Goal: Information Seeking & Learning: Check status

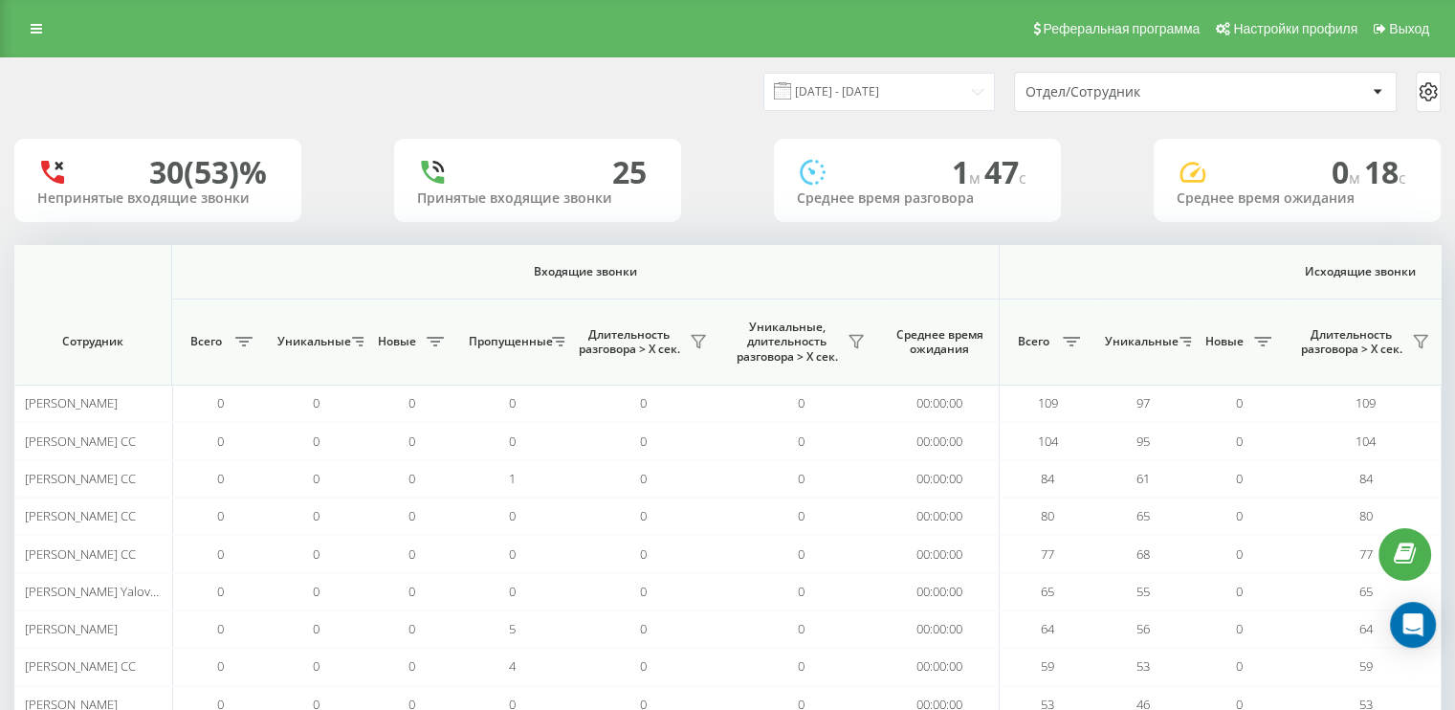
scroll to position [0, 1243]
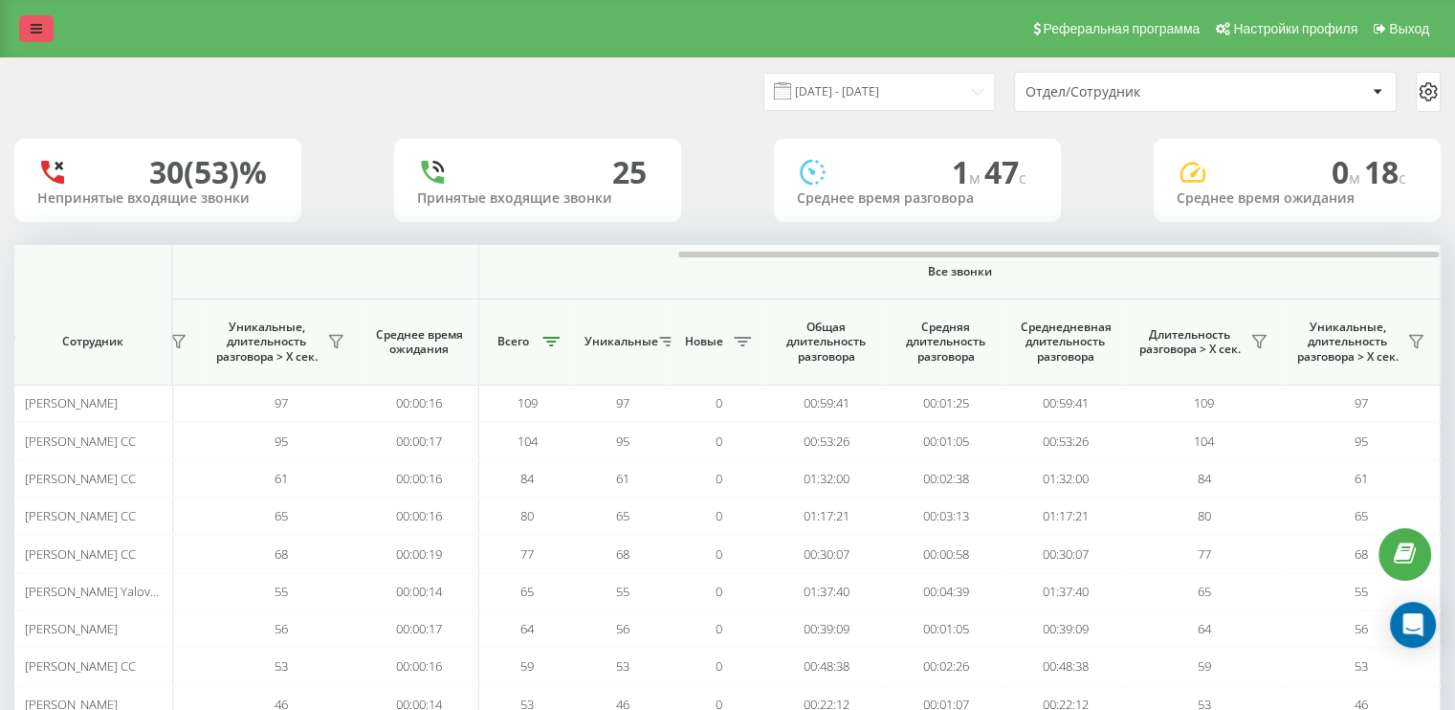
click at [36, 29] on icon at bounding box center [36, 28] width 11 height 13
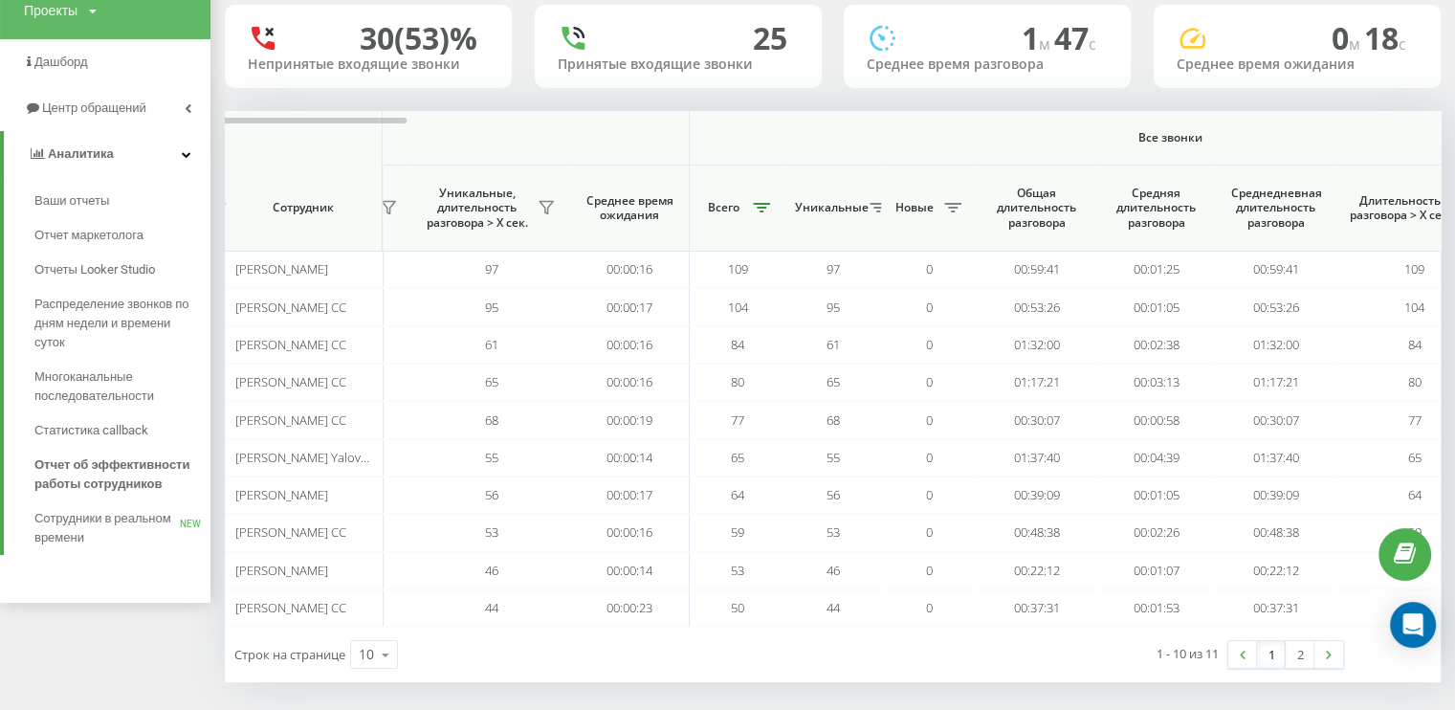
scroll to position [140, 0]
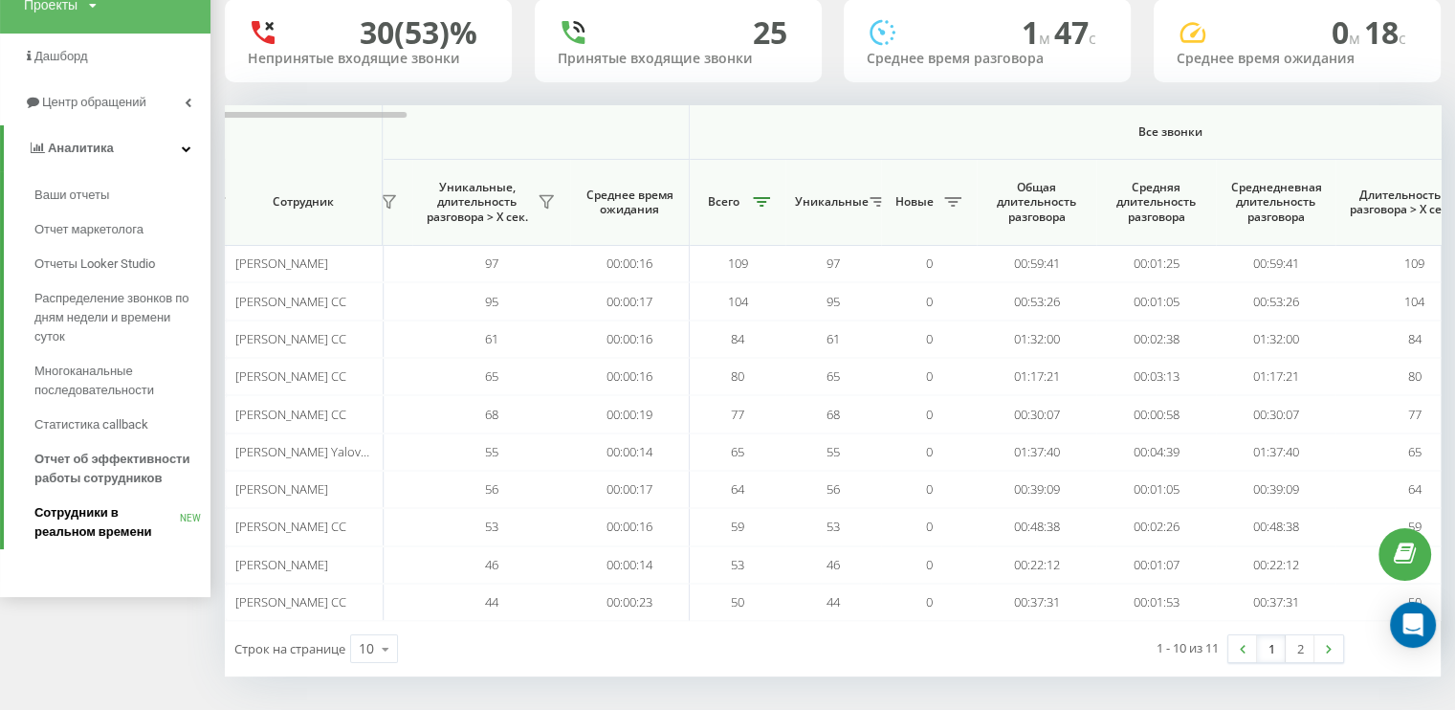
click at [122, 517] on span "Сотрудники в реальном времени" at bounding box center [106, 522] width 145 height 38
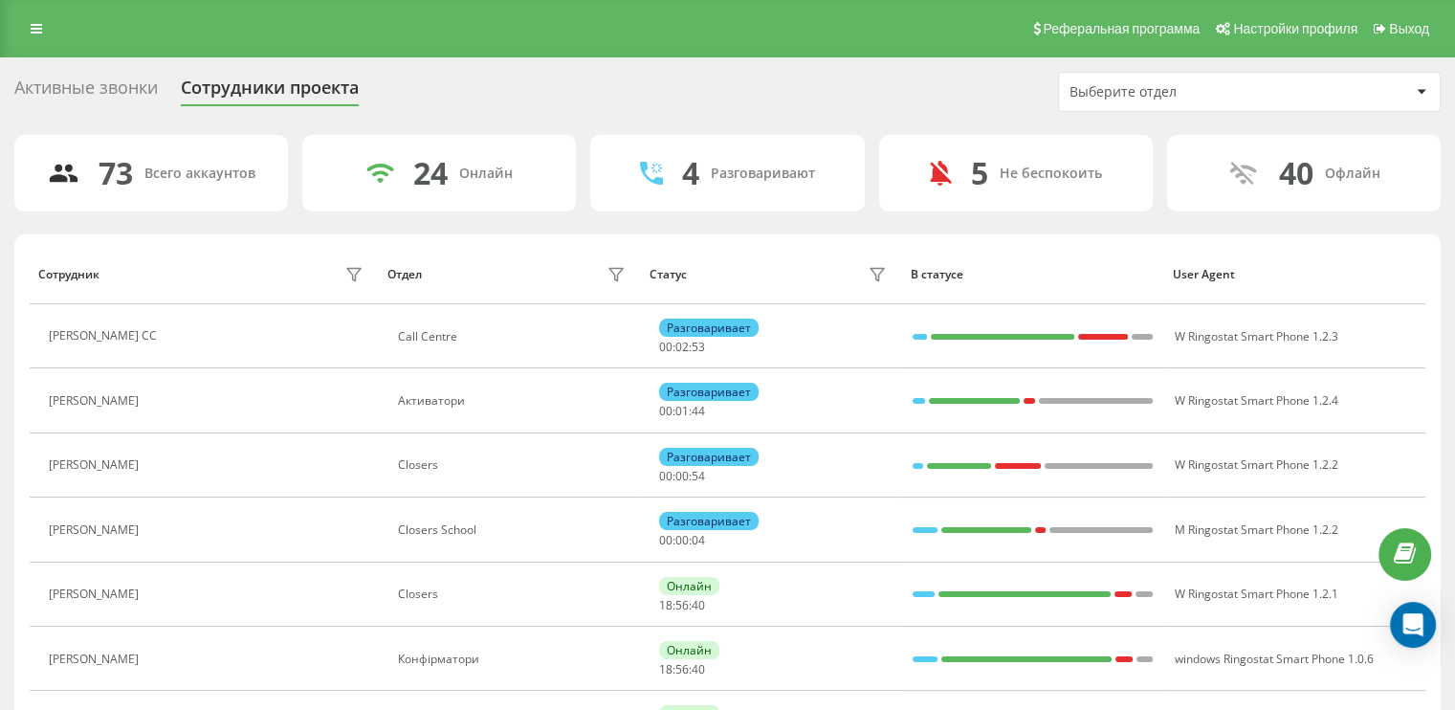
click at [1267, 86] on div "Выберите отдел" at bounding box center [1184, 92] width 229 height 16
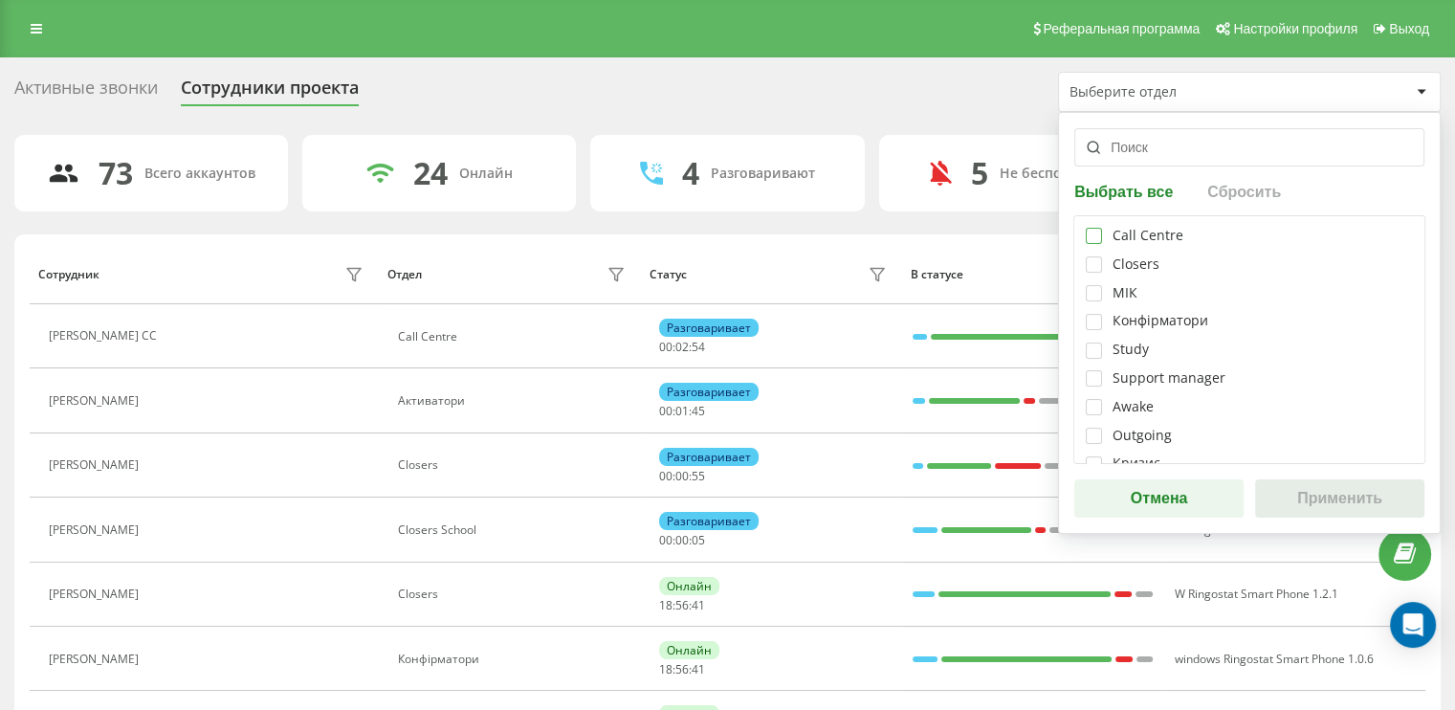
click at [1097, 228] on label at bounding box center [1094, 228] width 16 height 0
checkbox input "true"
click at [1324, 504] on button "Применить" at bounding box center [1339, 498] width 169 height 38
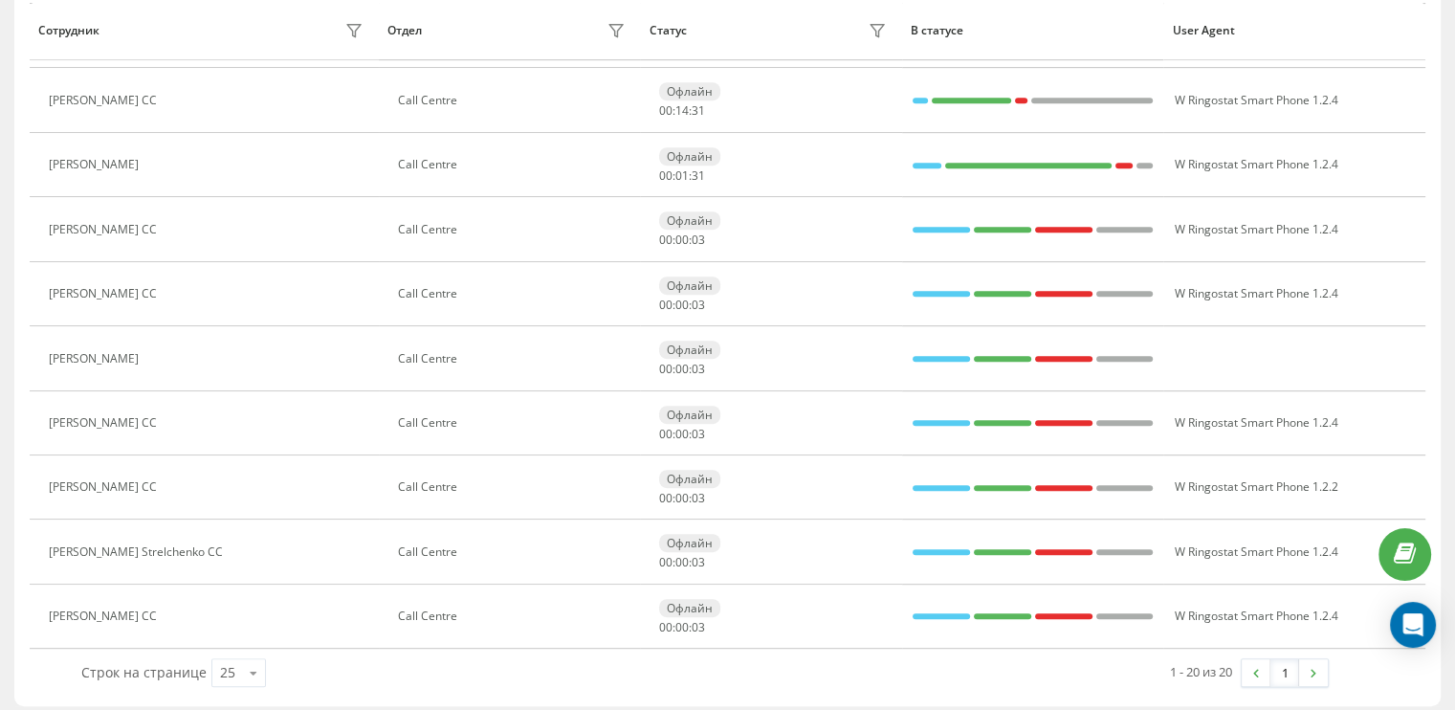
scroll to position [950, 0]
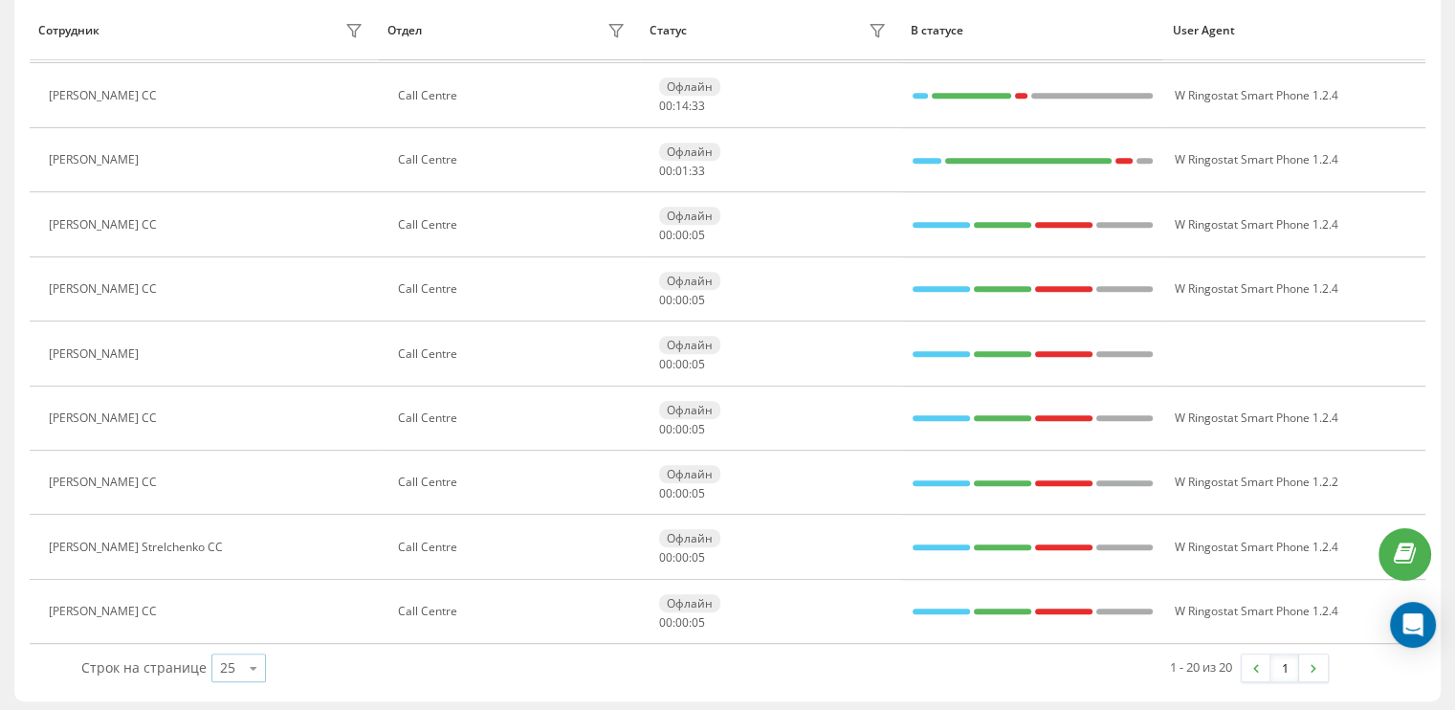
click at [249, 667] on icon at bounding box center [253, 668] width 29 height 37
click at [227, 605] on span "50" at bounding box center [227, 613] width 15 height 18
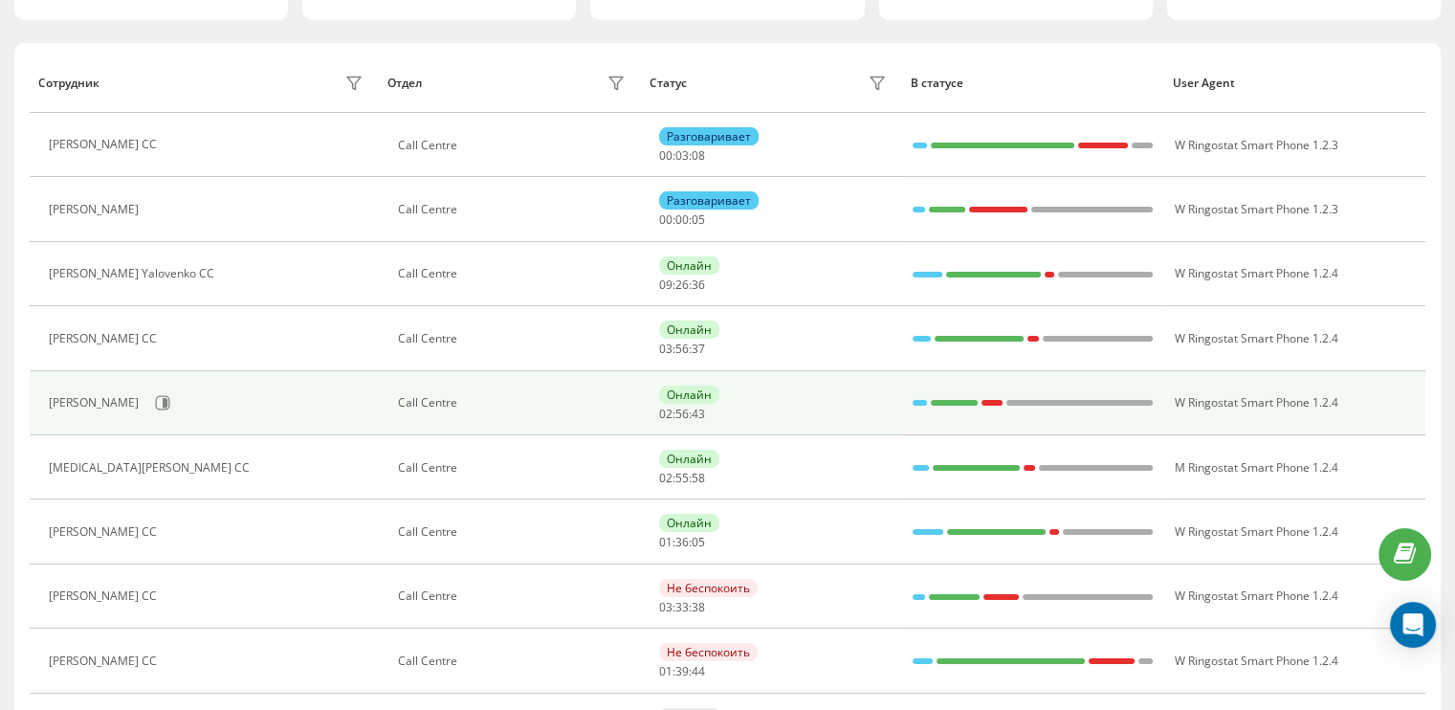
scroll to position [287, 0]
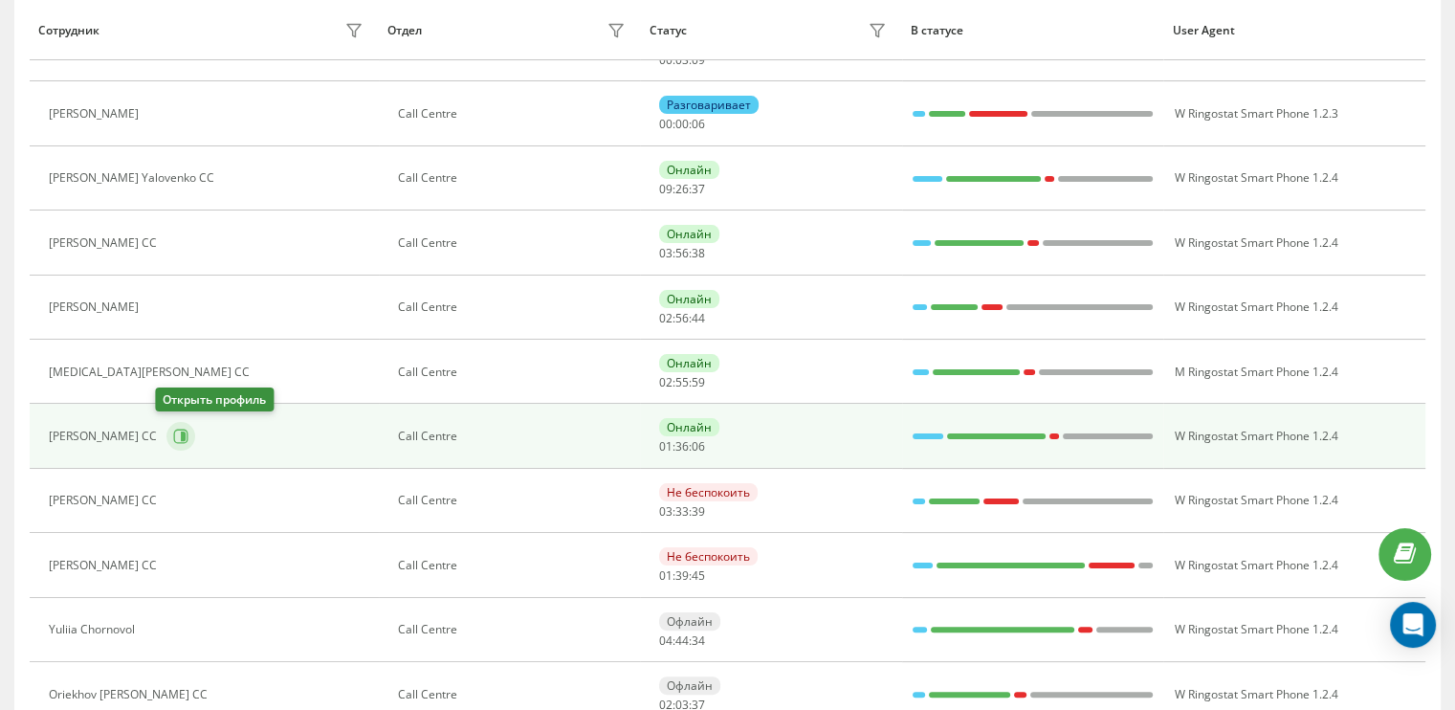
click at [181, 435] on icon at bounding box center [183, 437] width 5 height 10
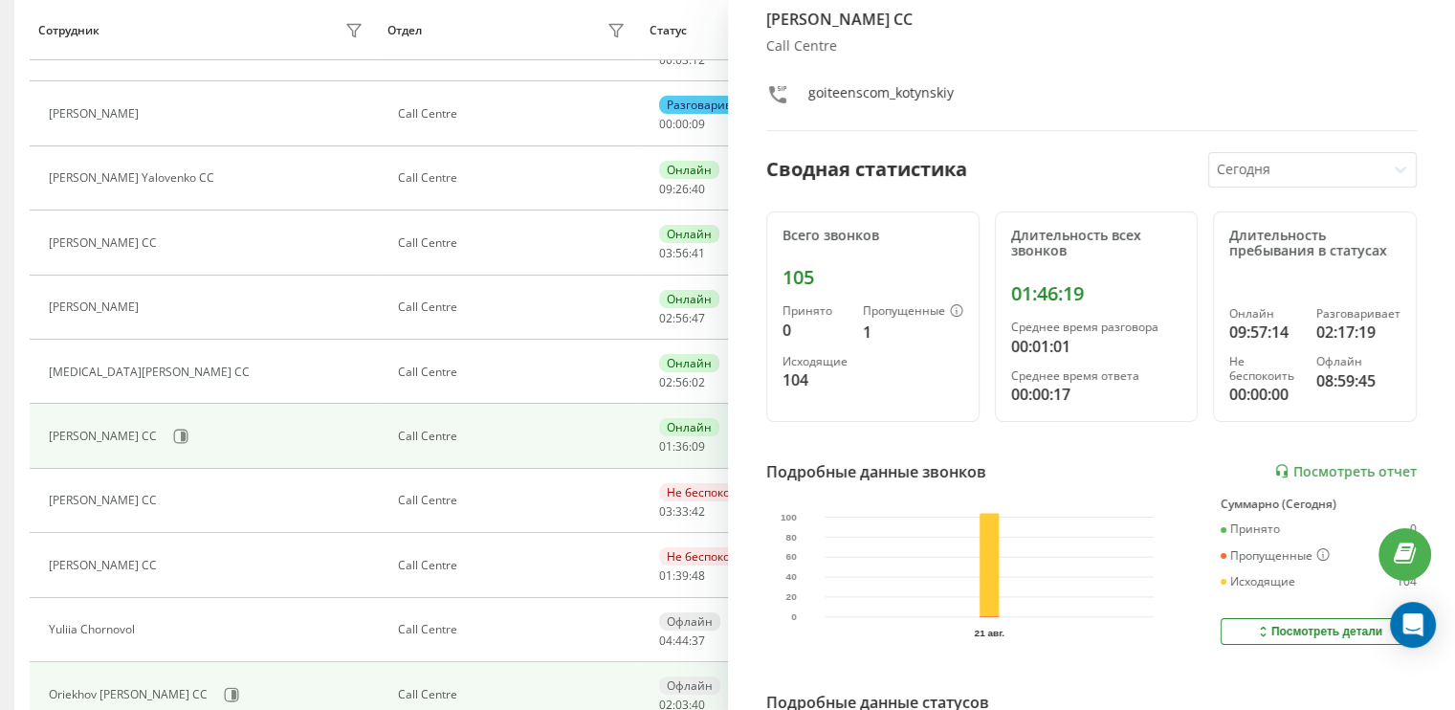
scroll to position [191, 0]
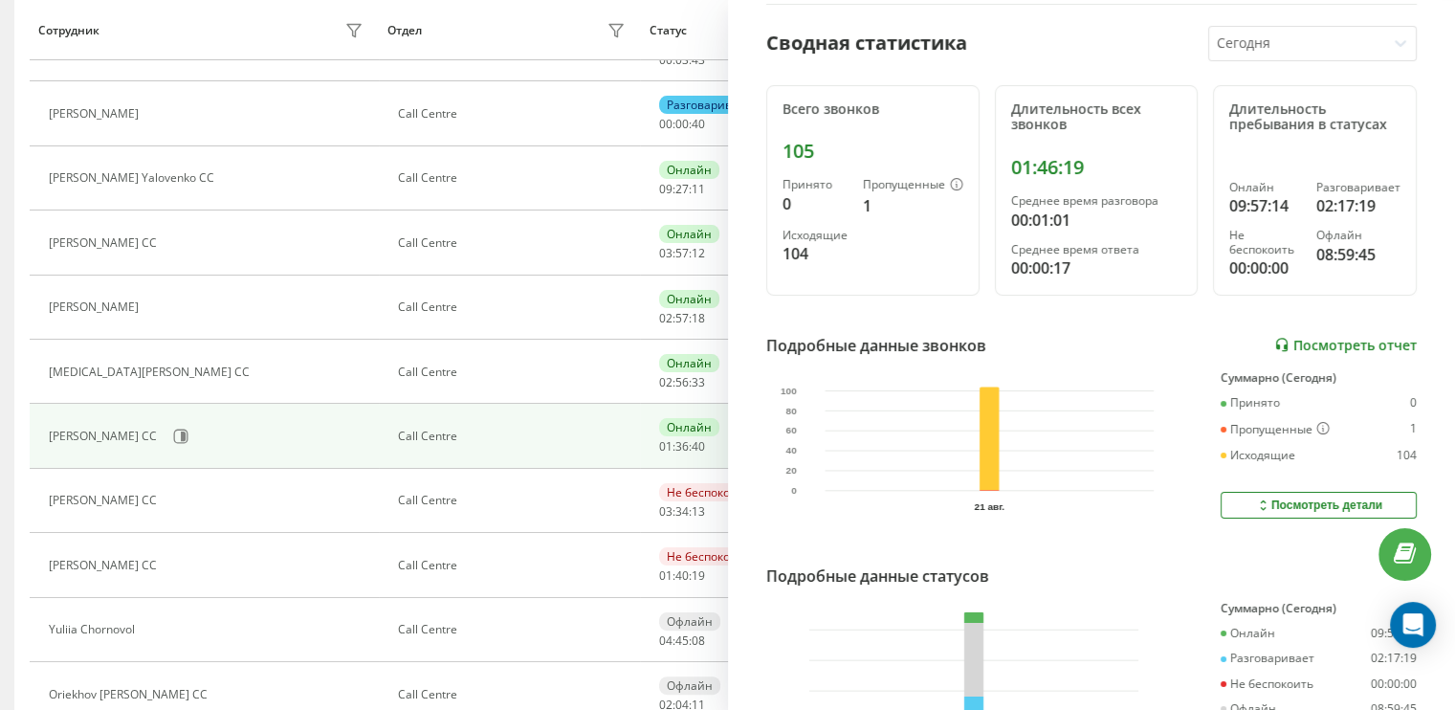
click at [1353, 341] on link "Посмотреть отчет" at bounding box center [1345, 345] width 143 height 16
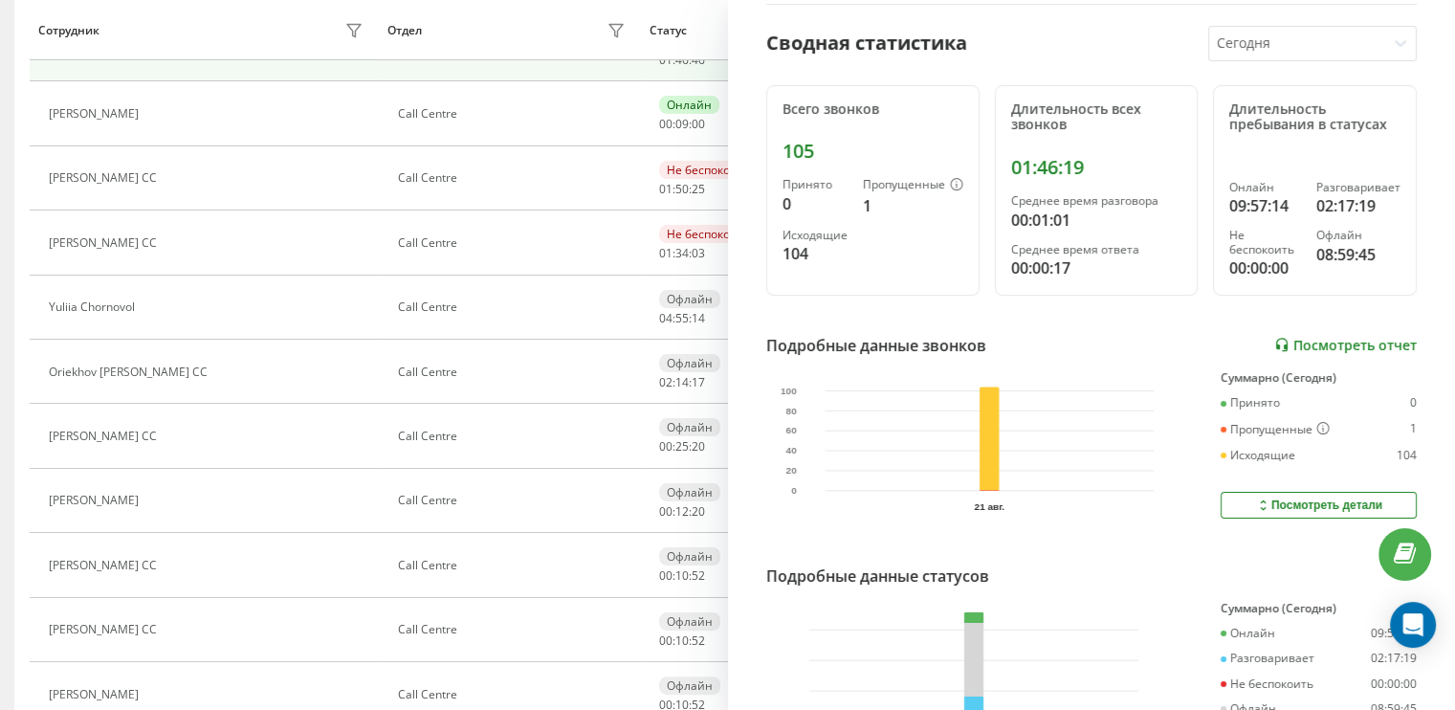
scroll to position [0, 0]
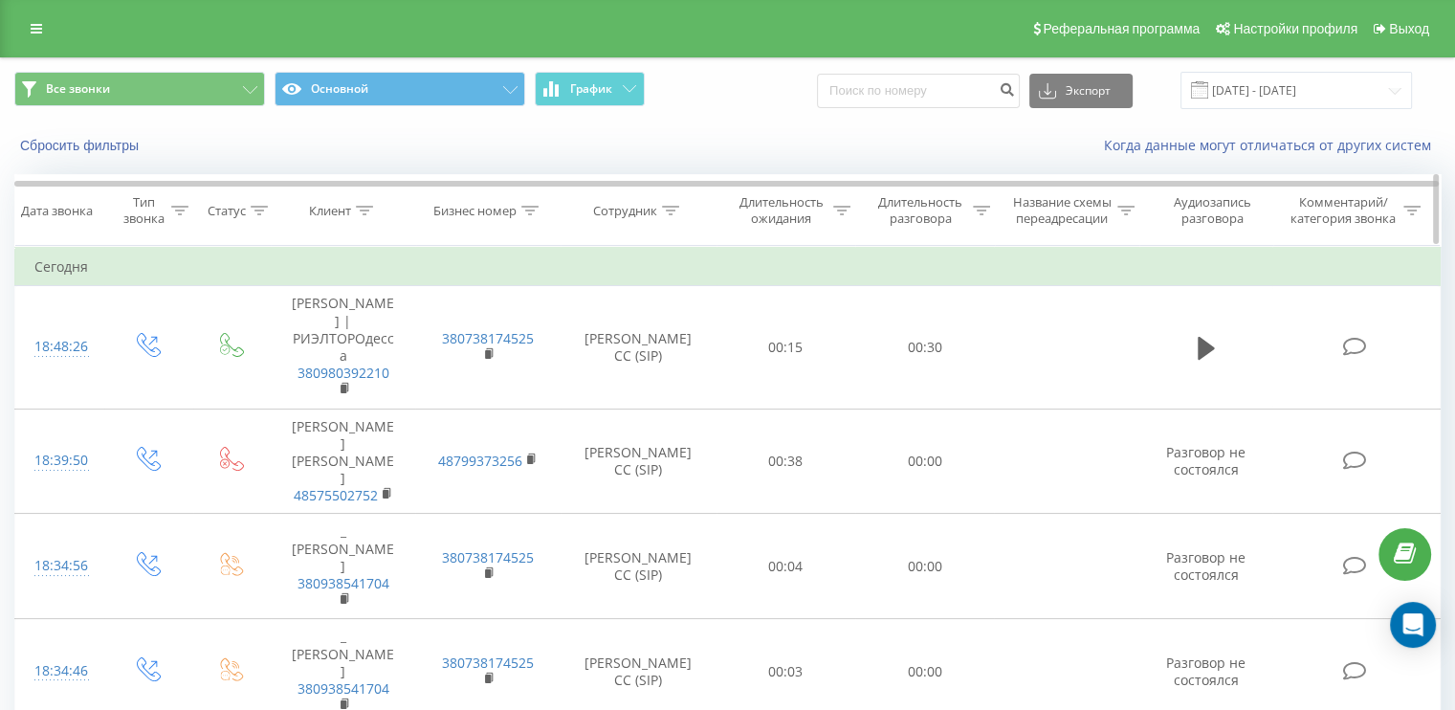
click at [838, 212] on icon at bounding box center [841, 211] width 17 height 10
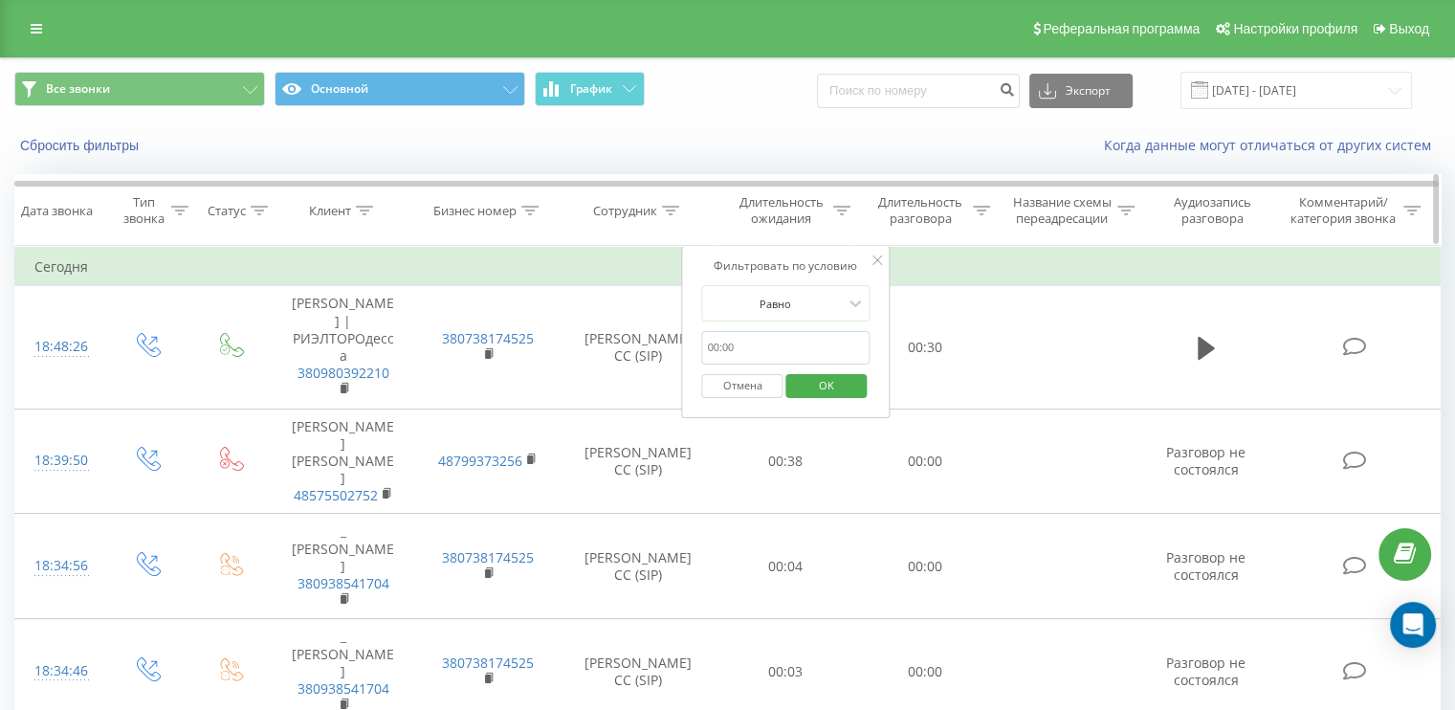
click at [984, 207] on icon at bounding box center [981, 211] width 17 height 10
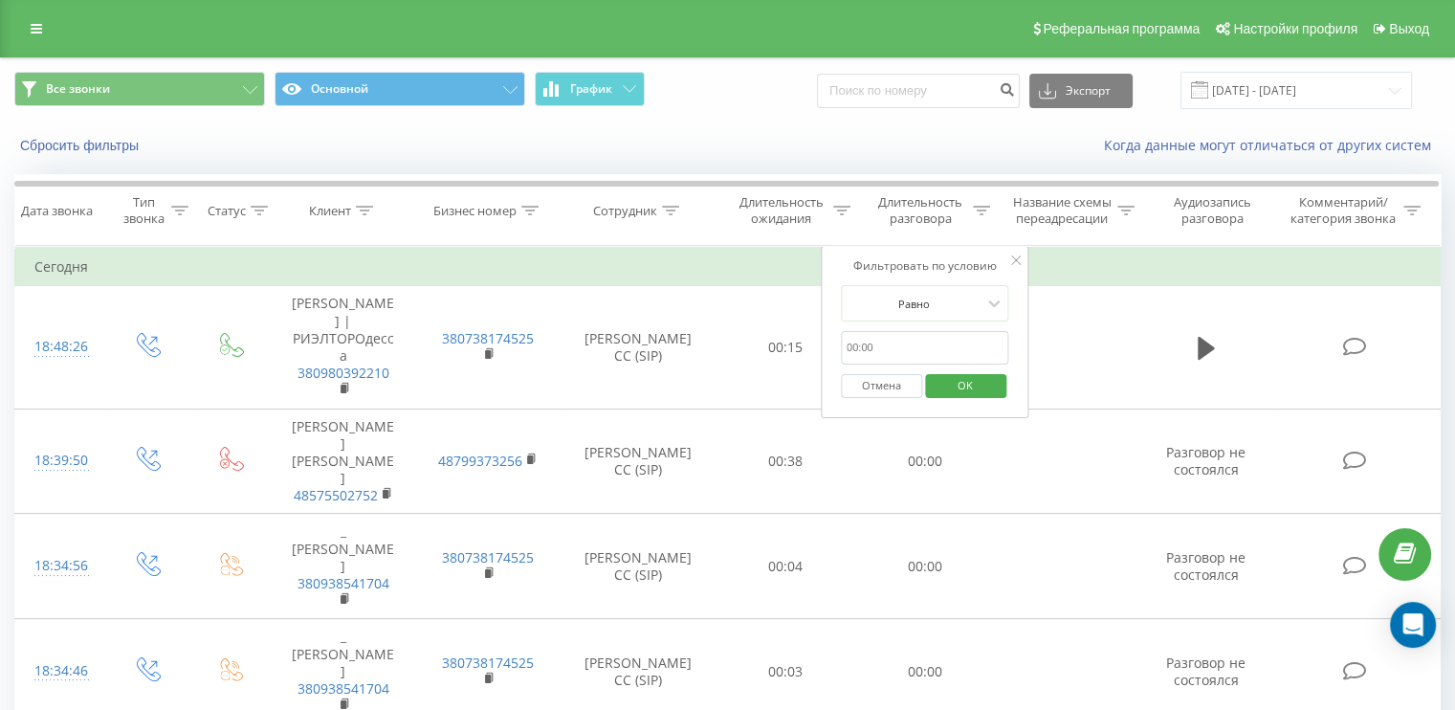
click at [907, 355] on input "text" at bounding box center [925, 347] width 168 height 33
type input "0058"
click at [963, 378] on span "OK" at bounding box center [966, 385] width 54 height 30
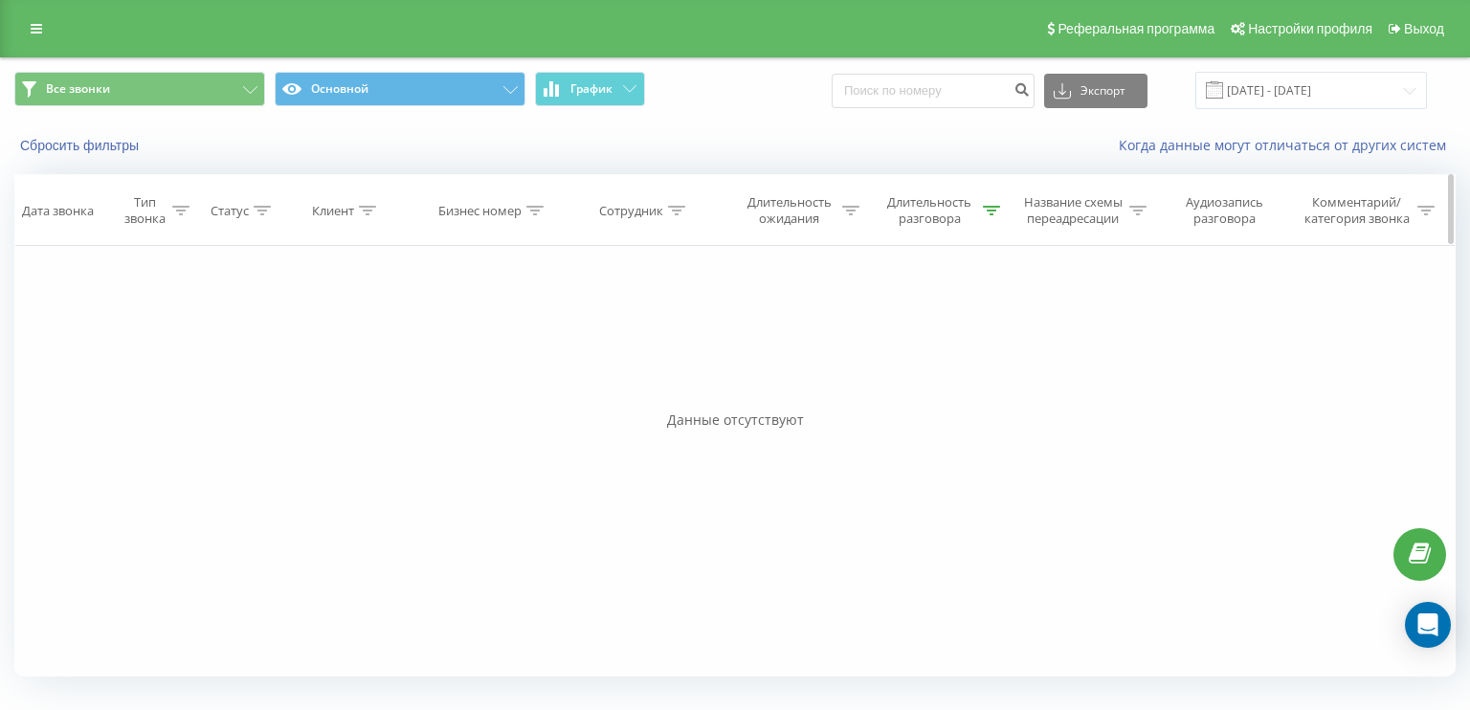
click at [986, 208] on icon at bounding box center [991, 211] width 17 height 10
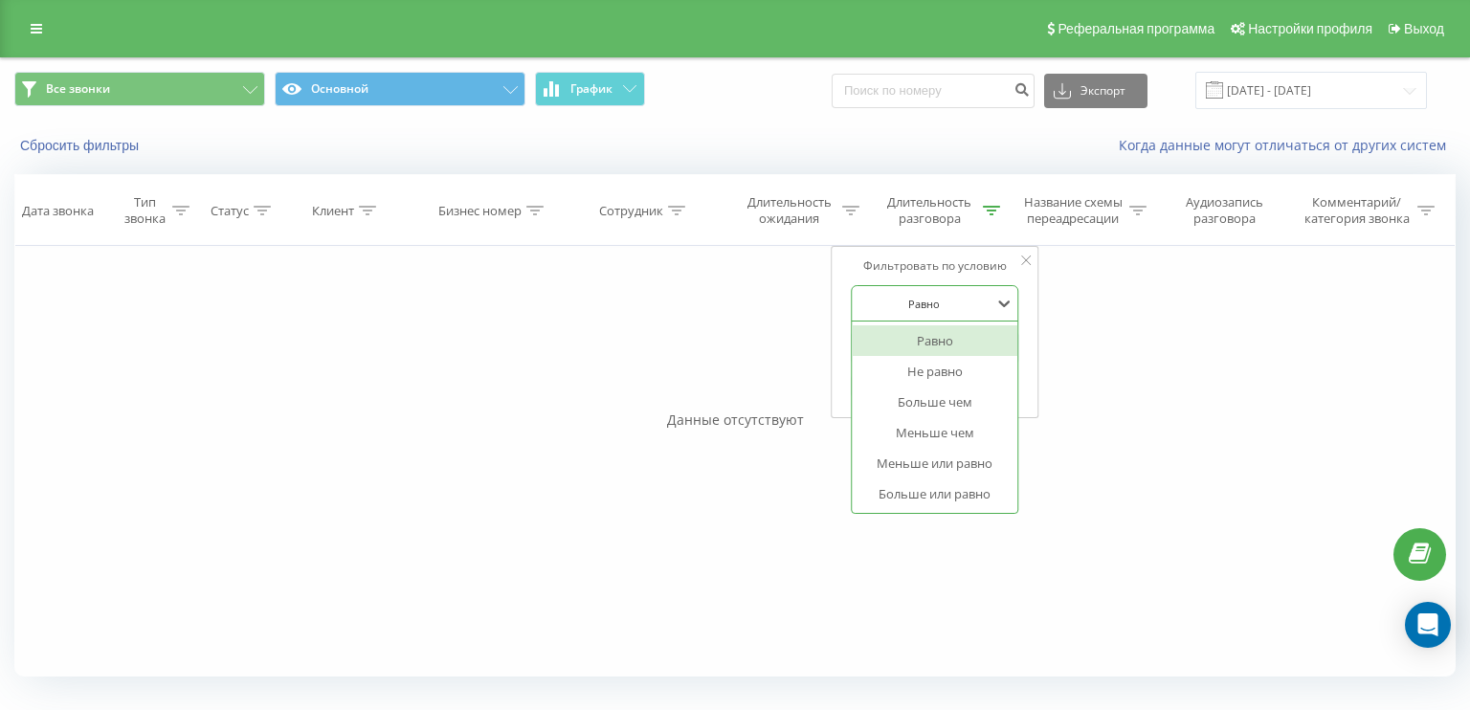
click at [974, 302] on div at bounding box center [924, 304] width 136 height 18
click at [949, 500] on div "Больше или равно" at bounding box center [935, 493] width 166 height 31
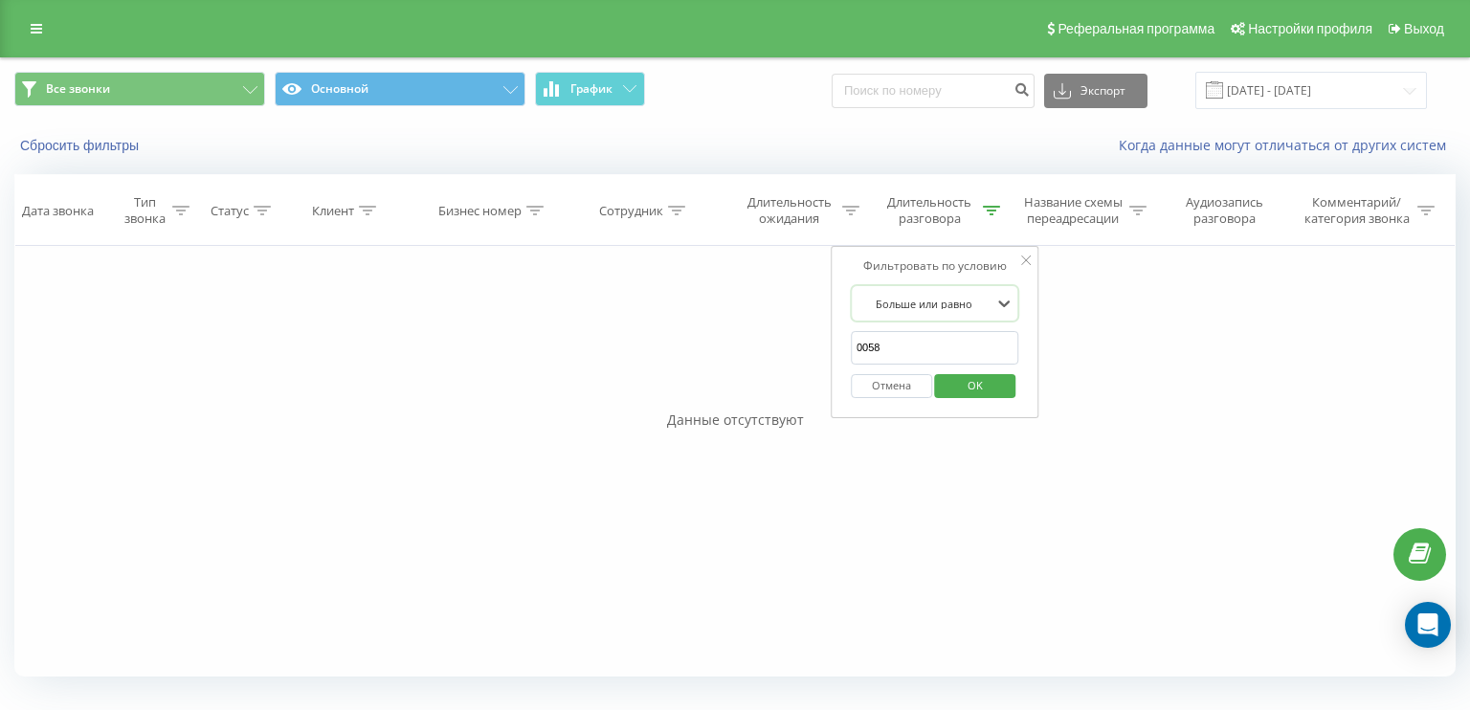
click at [980, 386] on span "OK" at bounding box center [975, 385] width 54 height 30
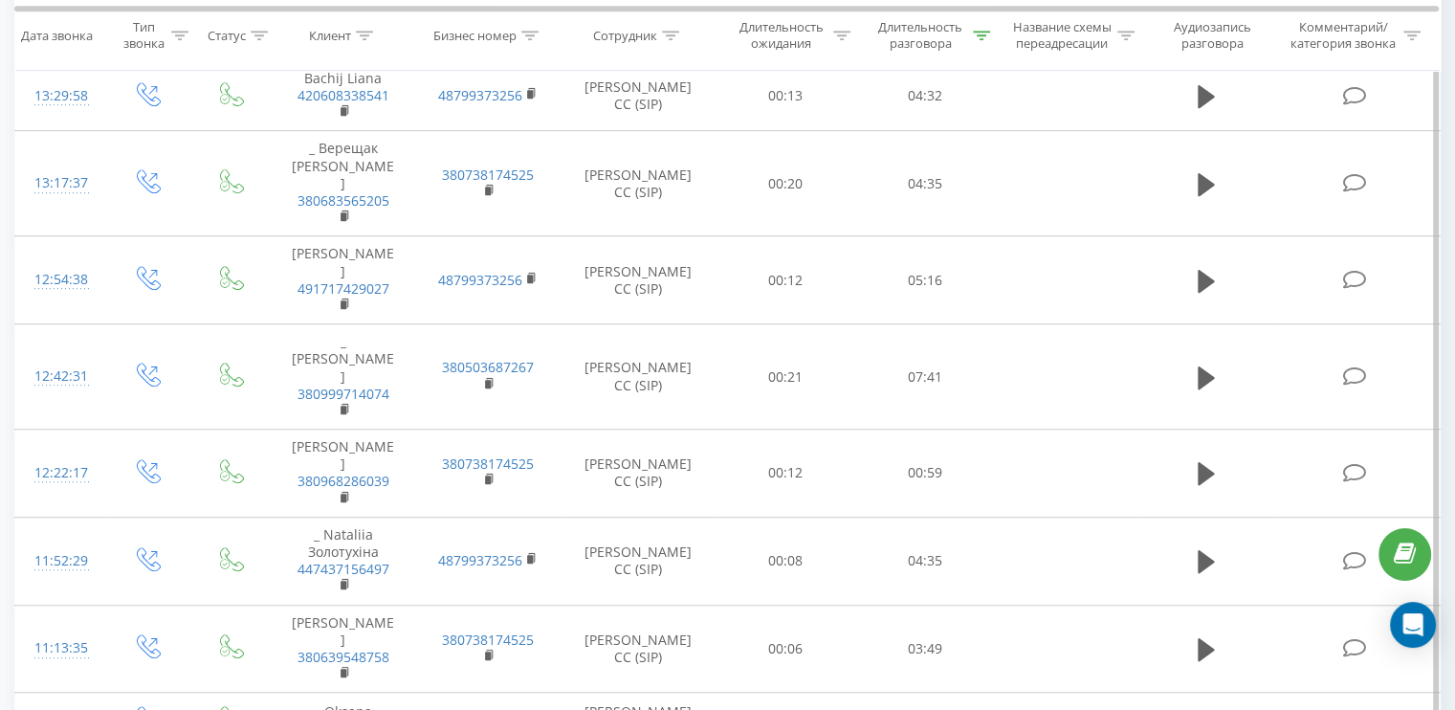
scroll to position [1293, 0]
